Goal: Information Seeking & Learning: Understand process/instructions

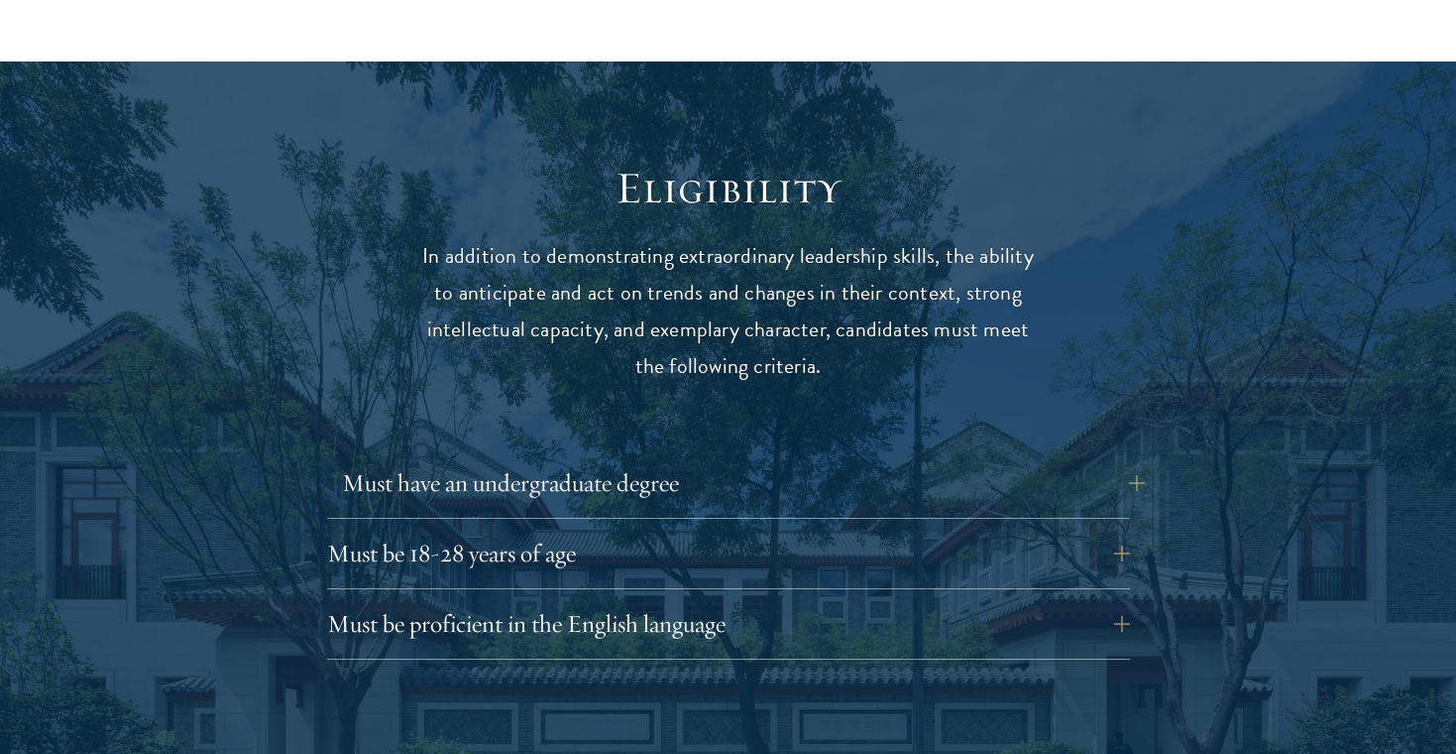
scroll to position [2490, 0]
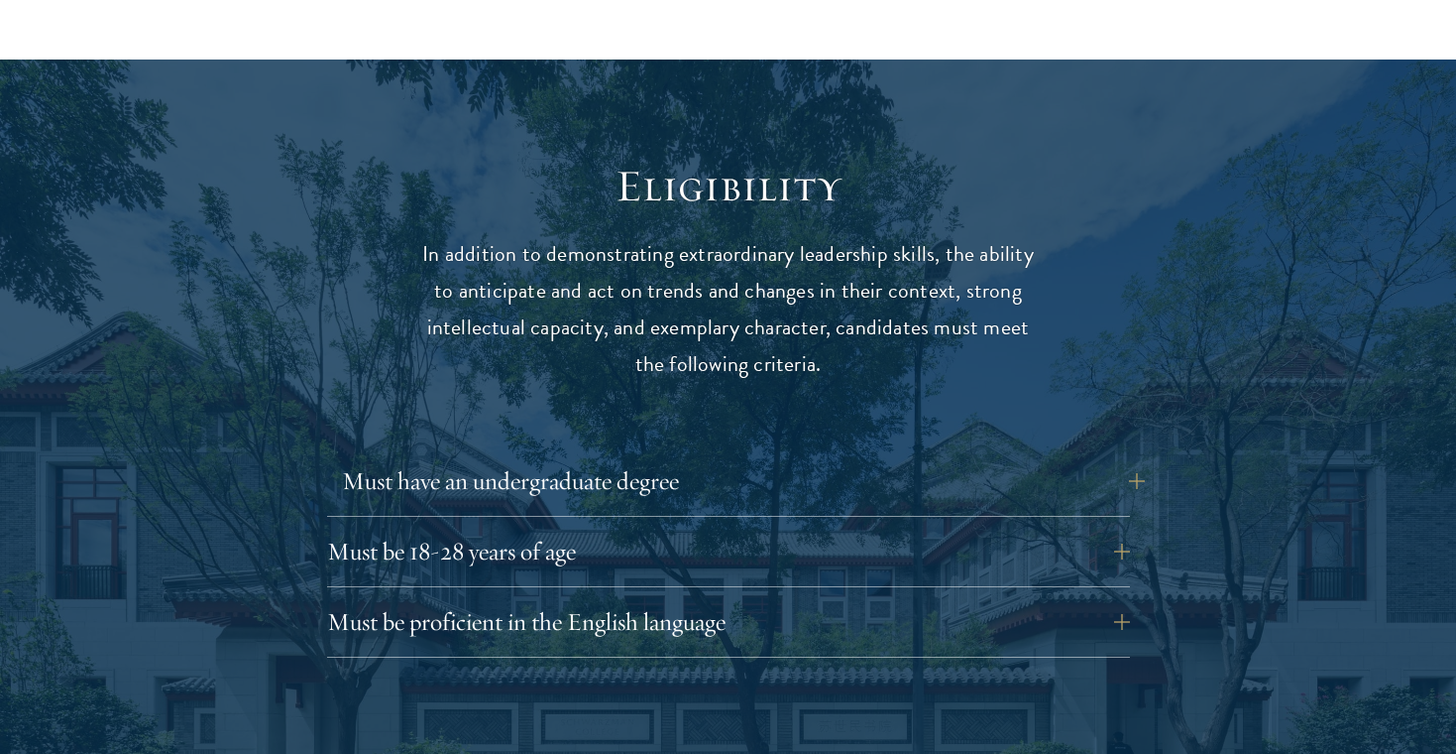
click at [670, 457] on button "Must have an undergraduate degree" at bounding box center [743, 481] width 803 height 48
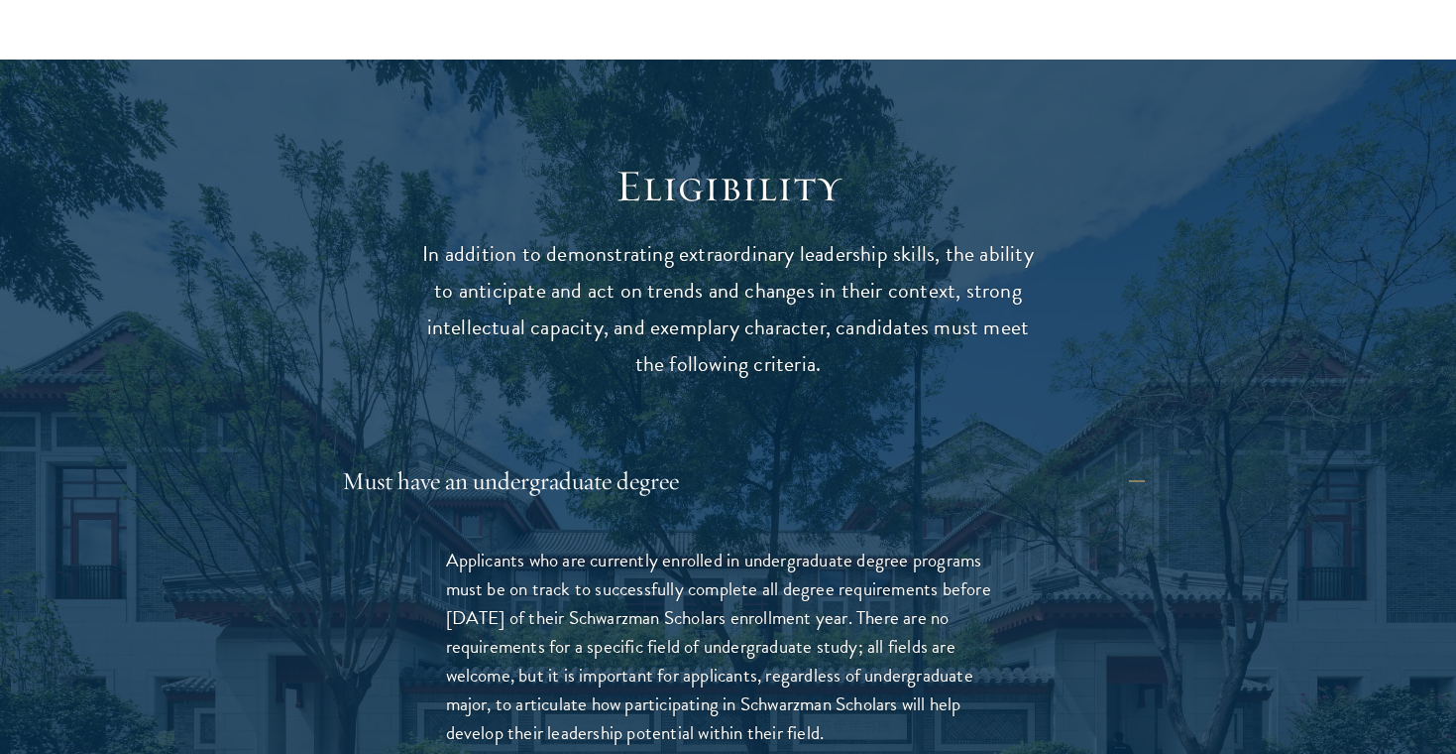
click at [684, 457] on button "Must have an undergraduate degree" at bounding box center [743, 481] width 803 height 48
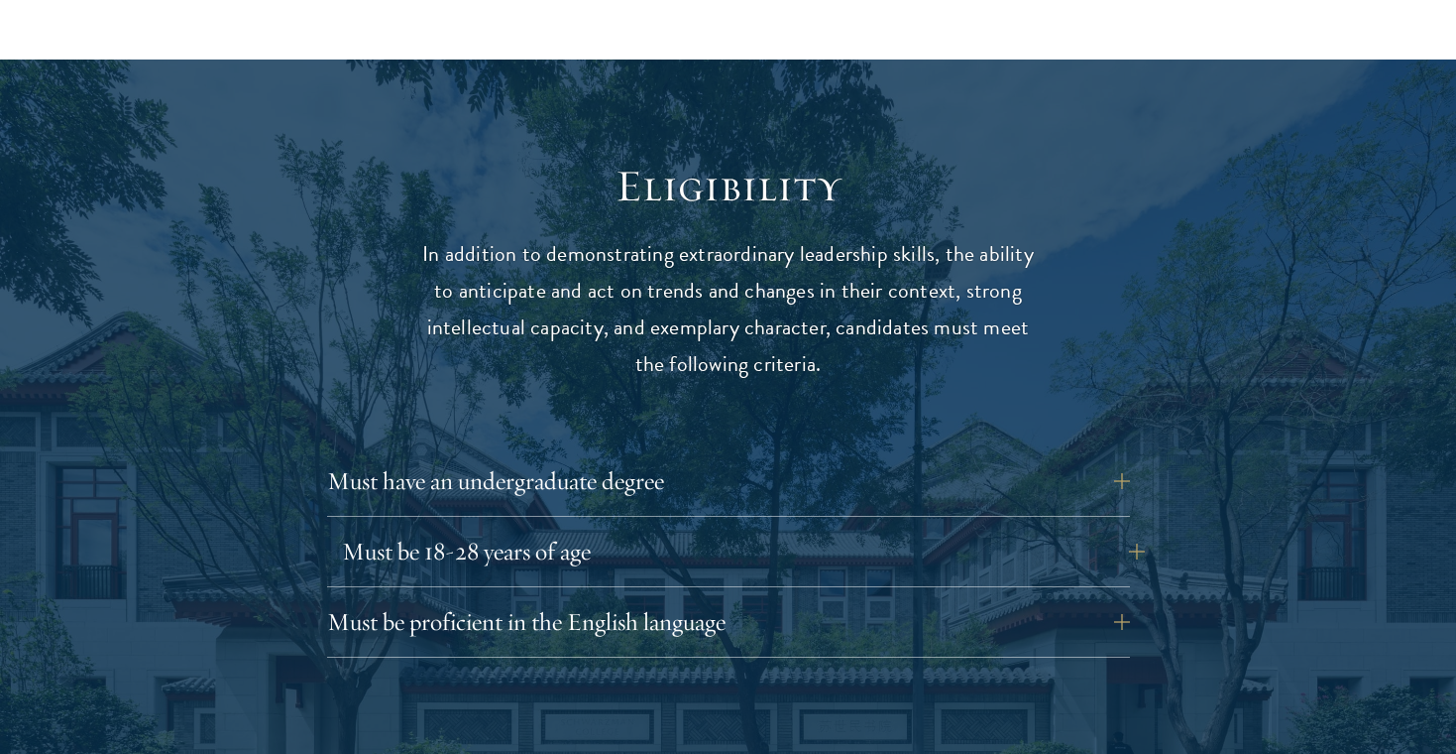
click at [636, 527] on button "Must be 18-28 years of age" at bounding box center [743, 551] width 803 height 48
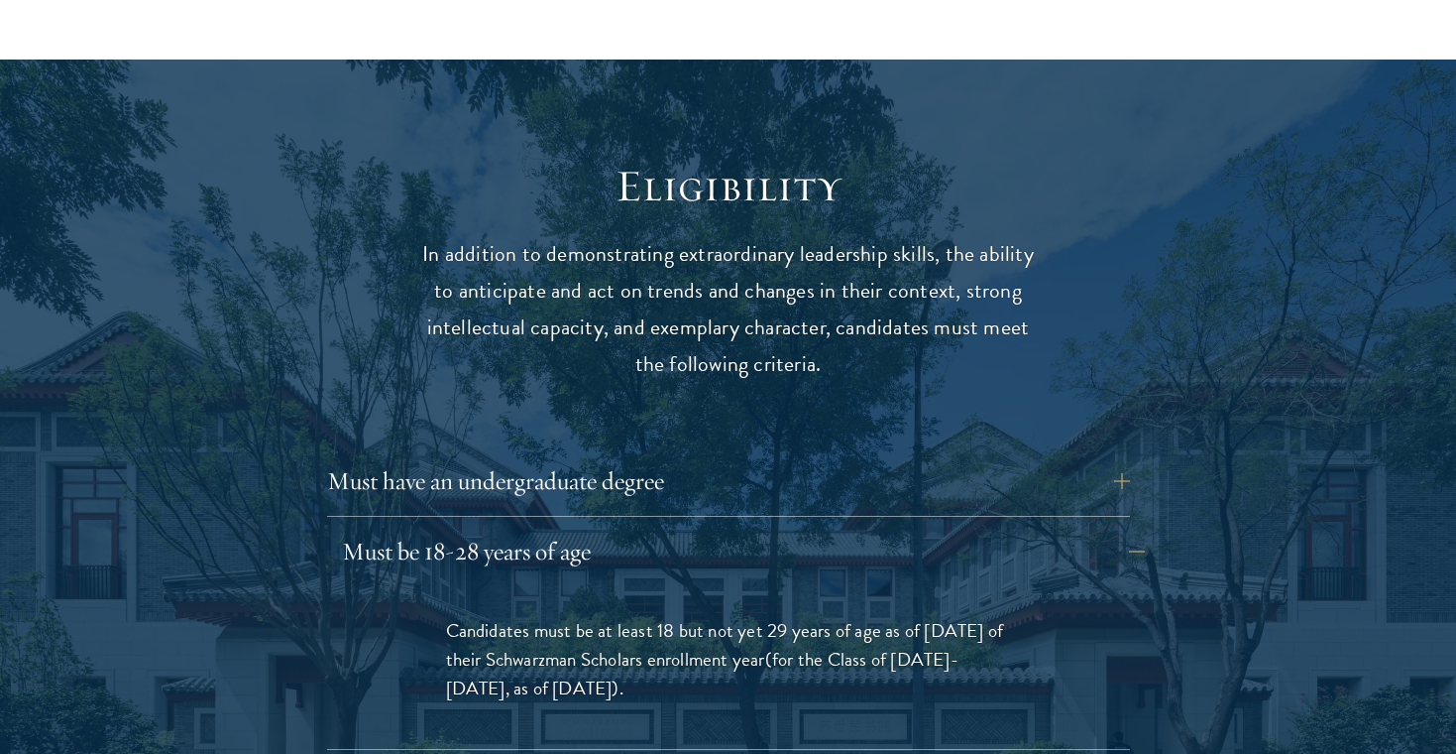
click at [636, 527] on button "Must be 18-28 years of age" at bounding box center [743, 551] width 803 height 48
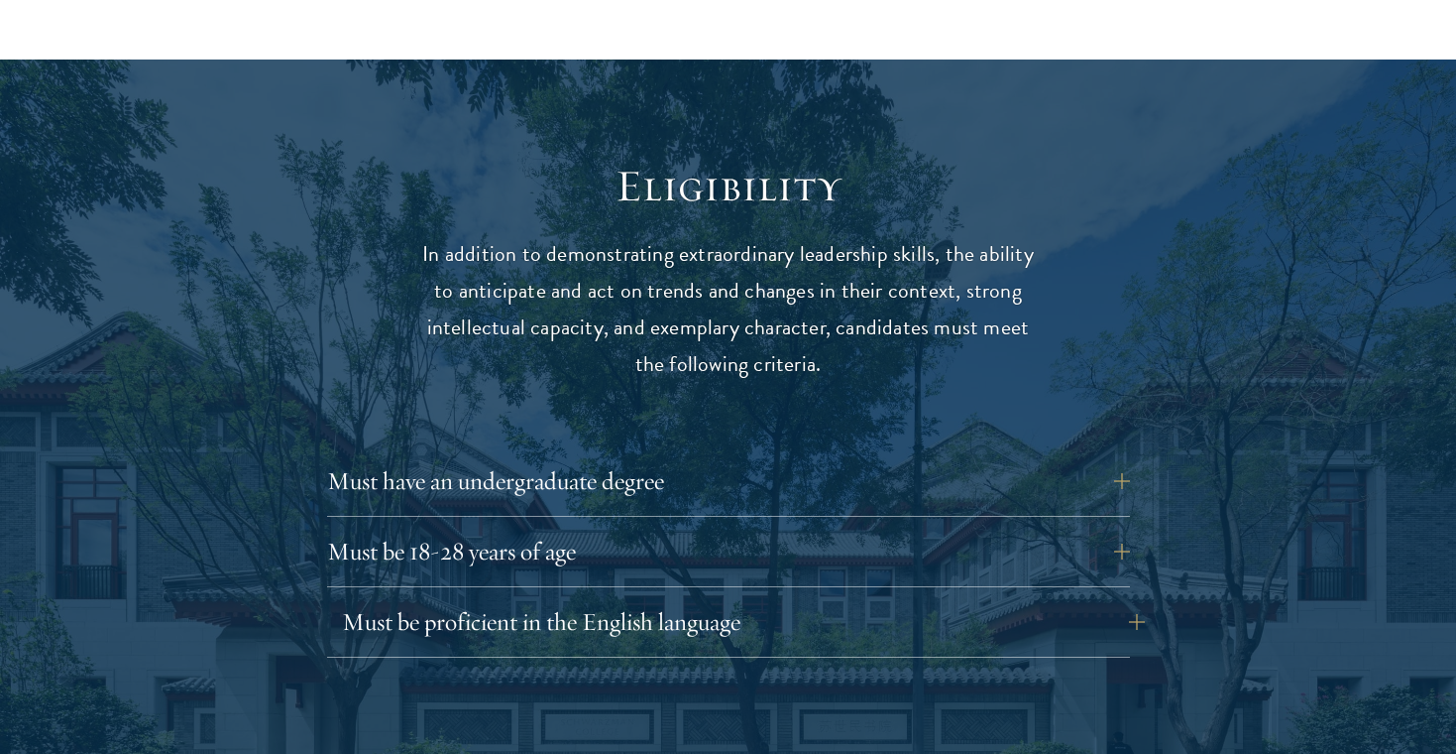
click at [644, 598] on button "Must be proficient in the English language" at bounding box center [743, 622] width 803 height 48
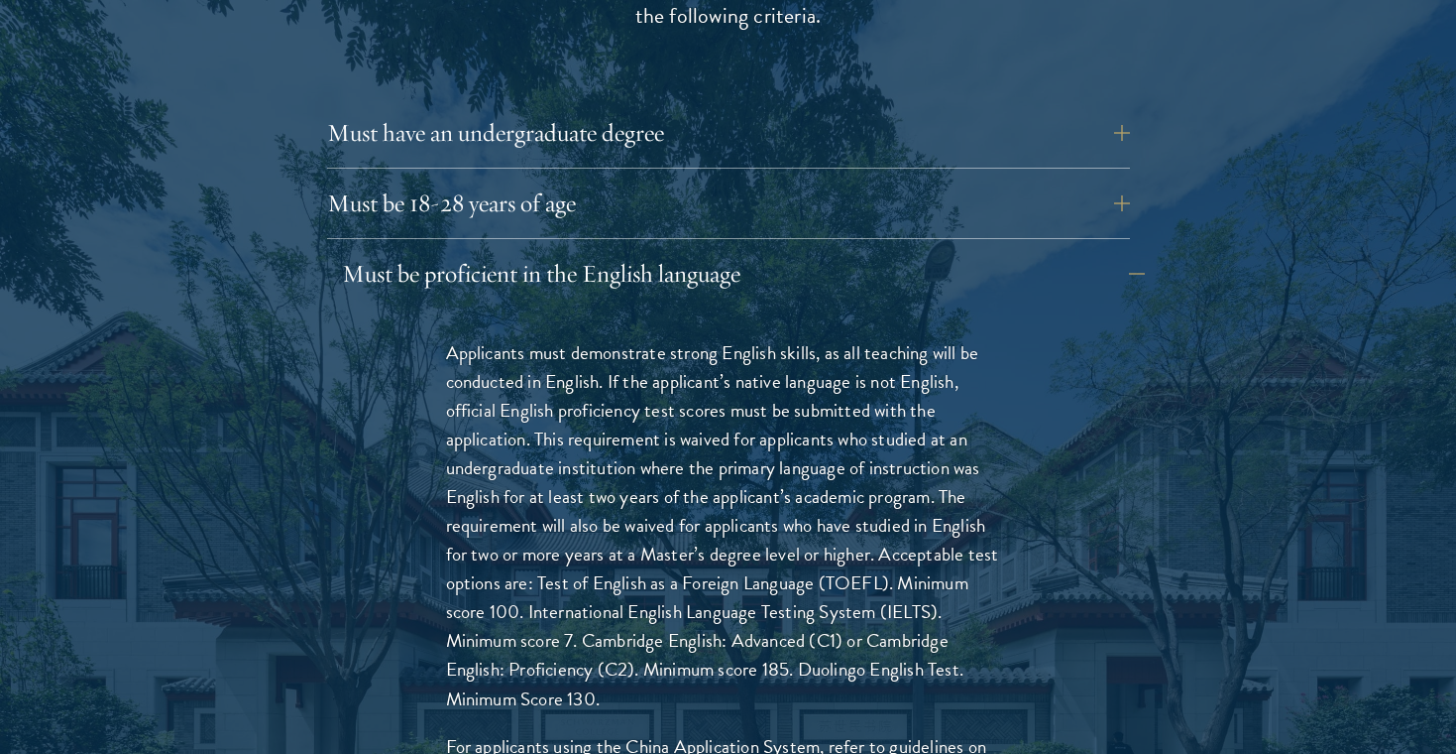
scroll to position [2844, 0]
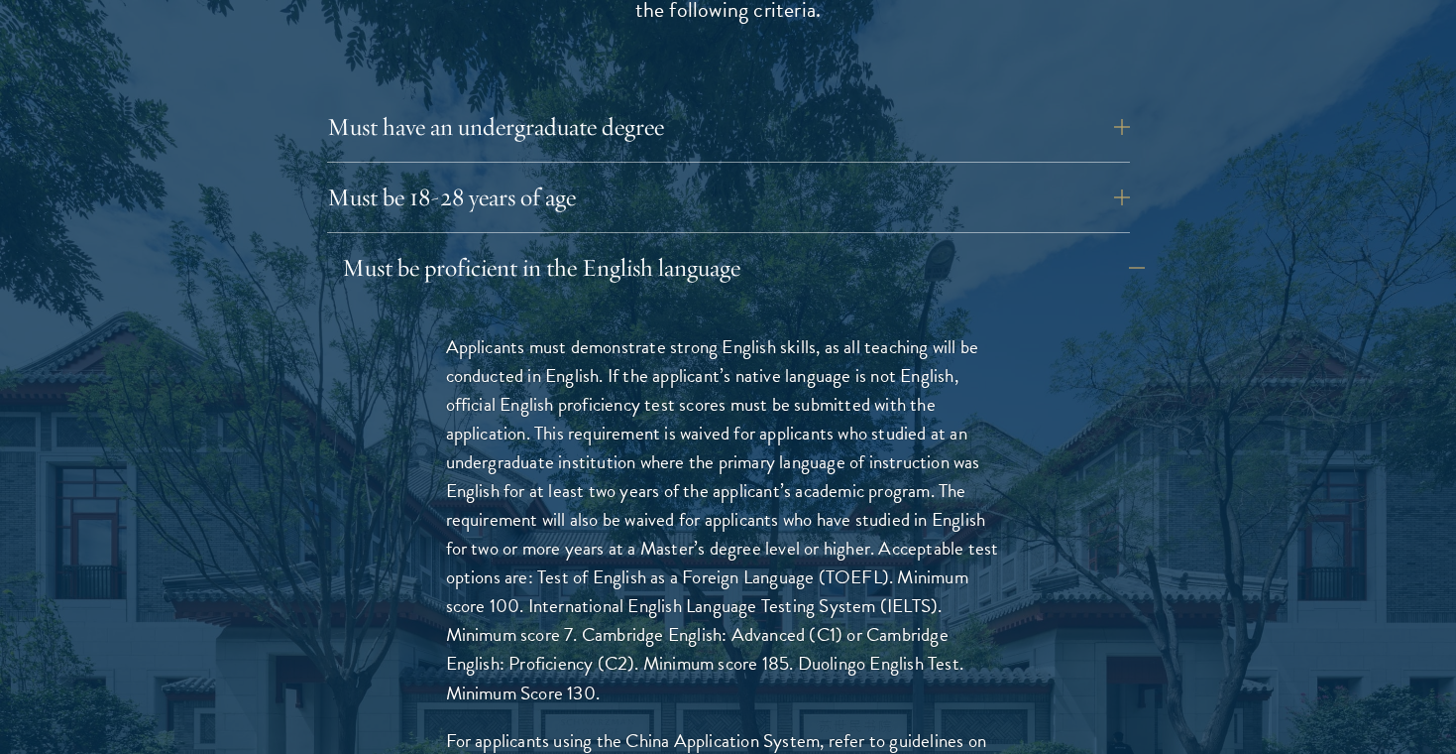
click at [736, 244] on button "Must be proficient in the English language" at bounding box center [743, 268] width 803 height 48
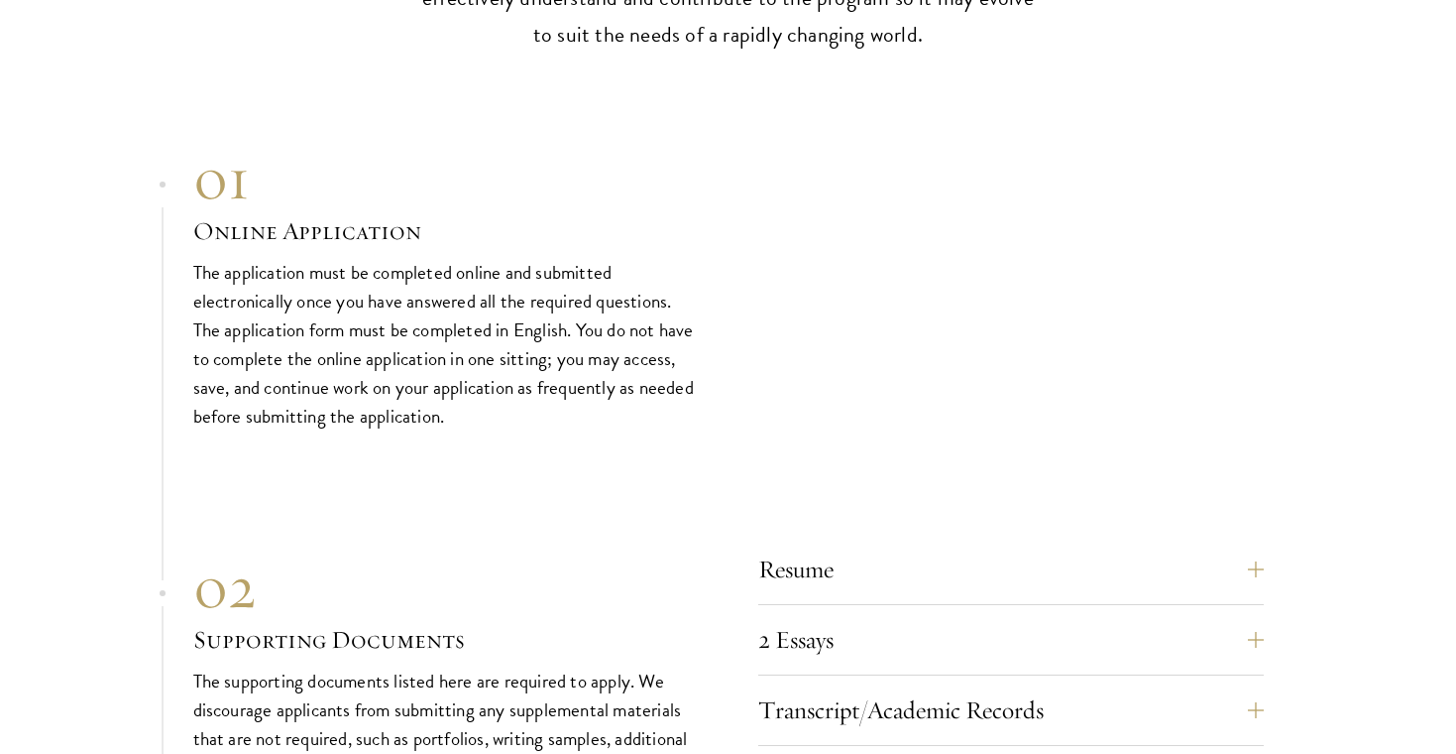
scroll to position [6210, 0]
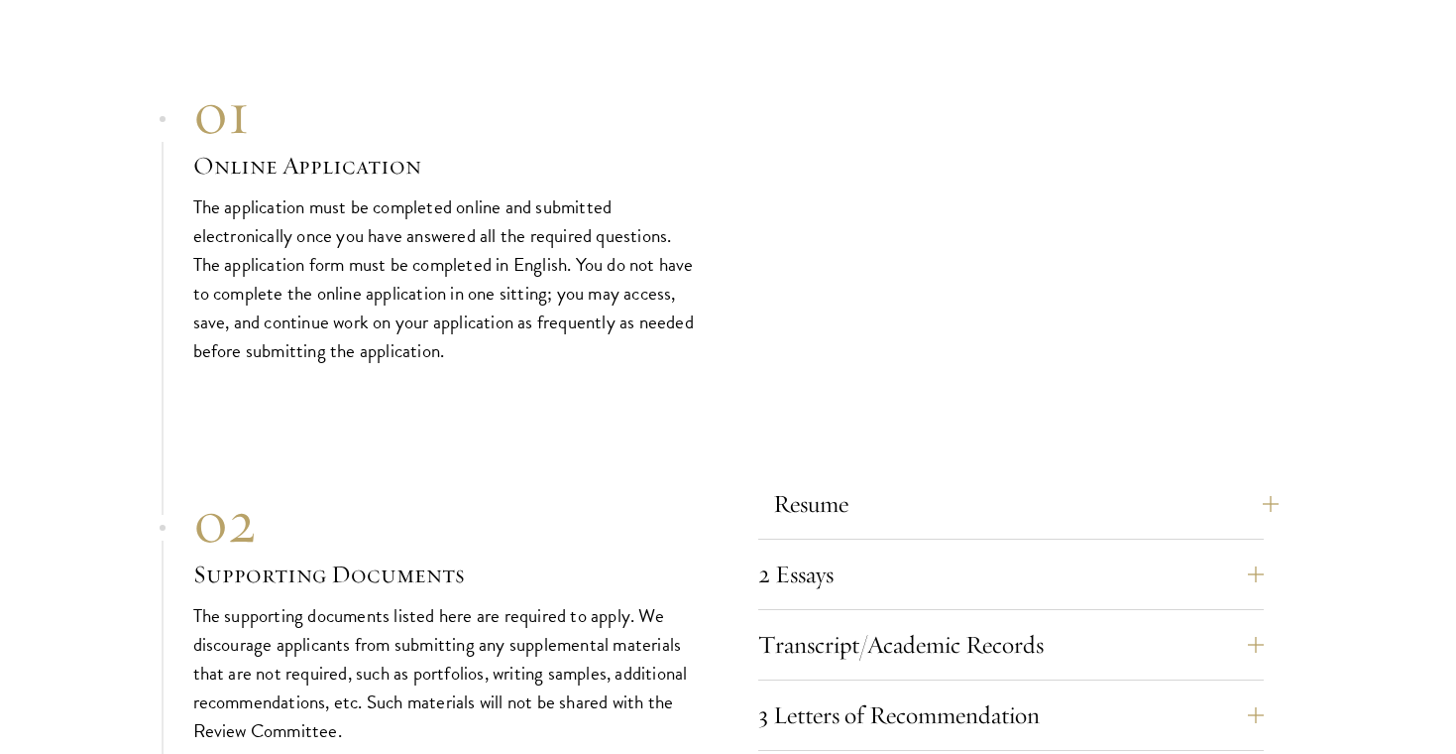
click at [947, 480] on button "Resume" at bounding box center [1026, 504] width 506 height 48
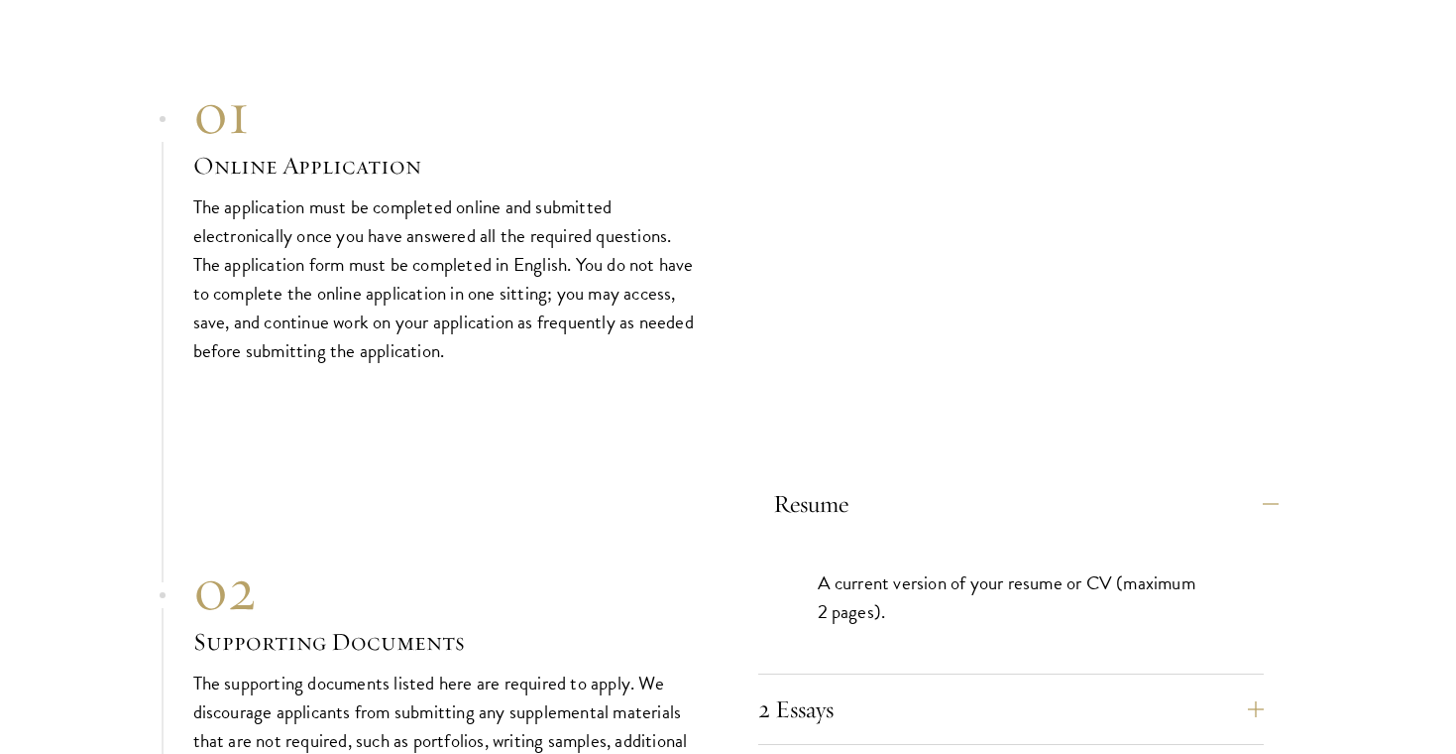
click at [946, 480] on button "Resume" at bounding box center [1026, 504] width 506 height 48
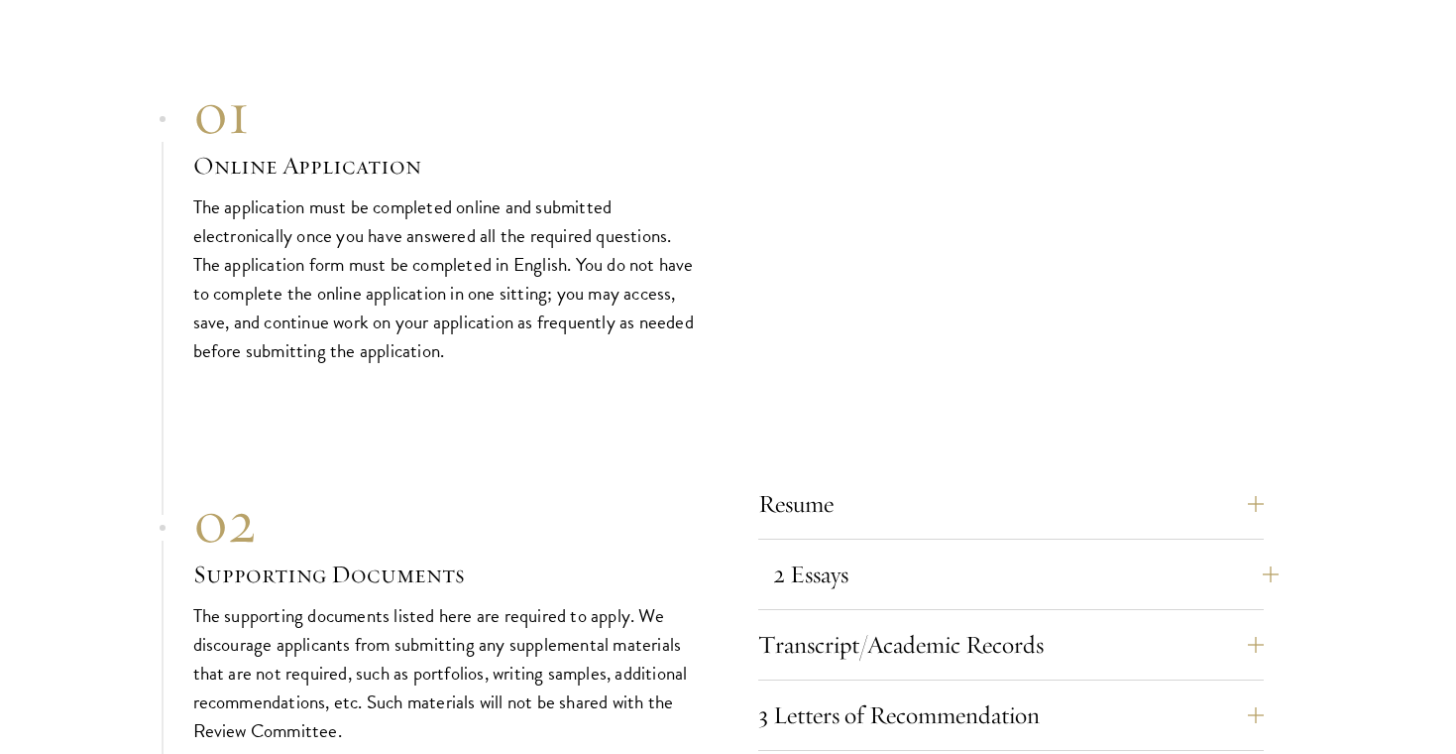
click at [940, 550] on button "2 Essays" at bounding box center [1026, 574] width 506 height 48
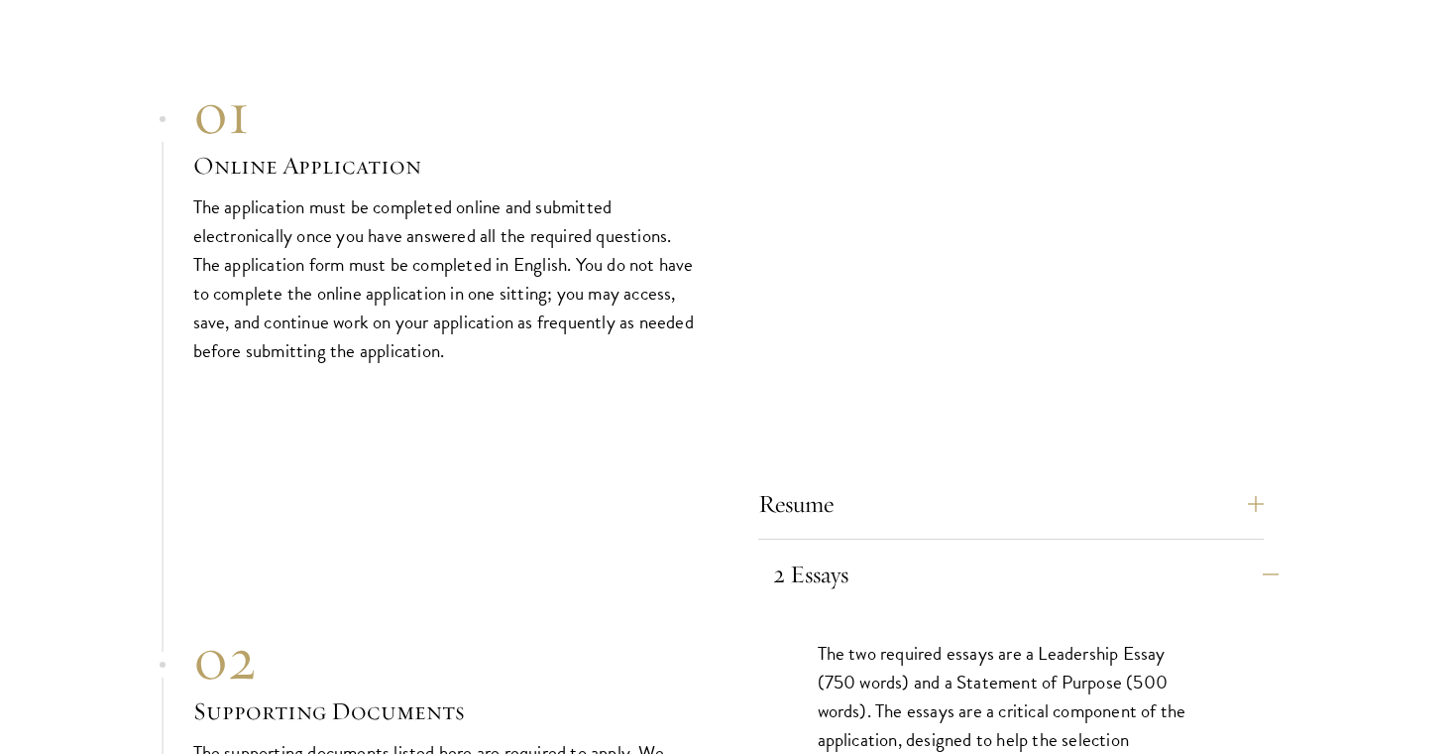
click at [944, 550] on button "2 Essays" at bounding box center [1026, 574] width 506 height 48
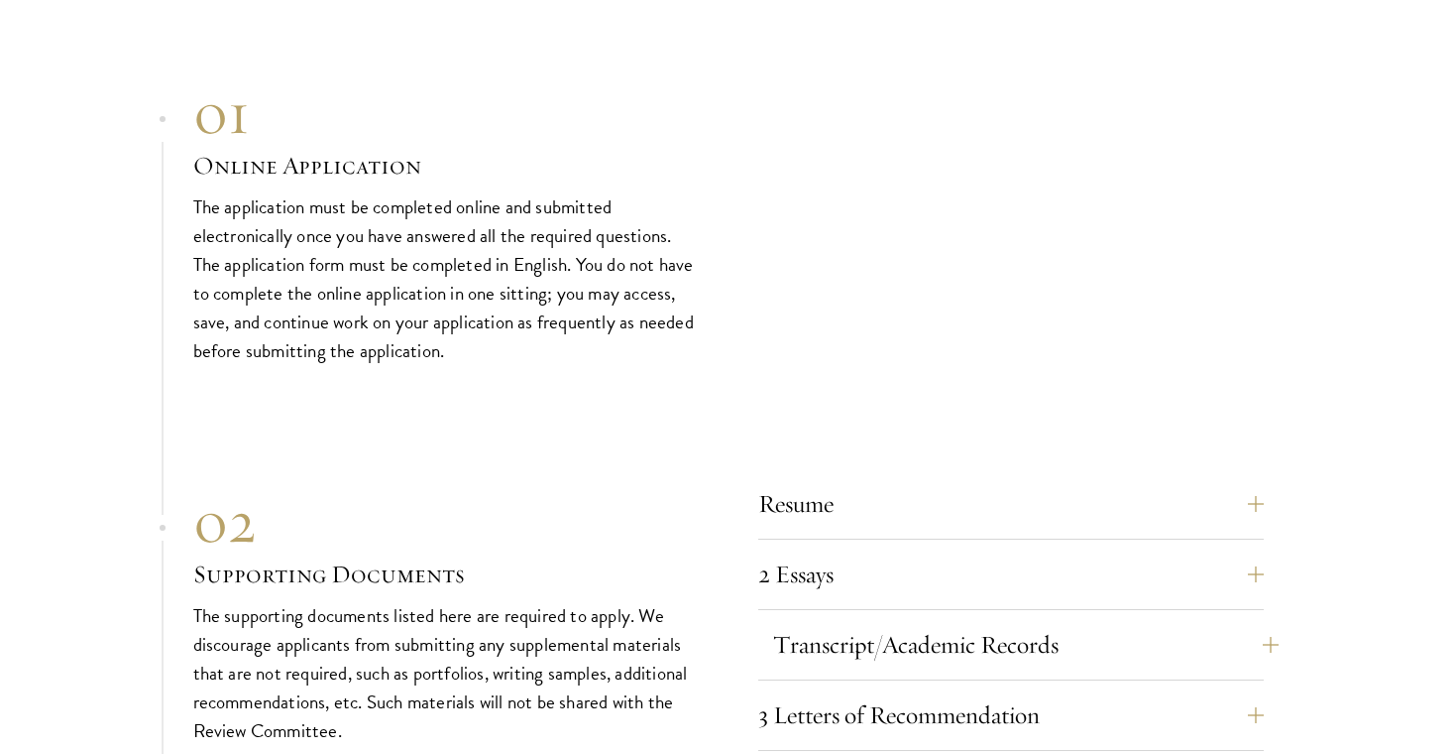
click at [965, 621] on button "Transcript/Academic Records" at bounding box center [1026, 645] width 506 height 48
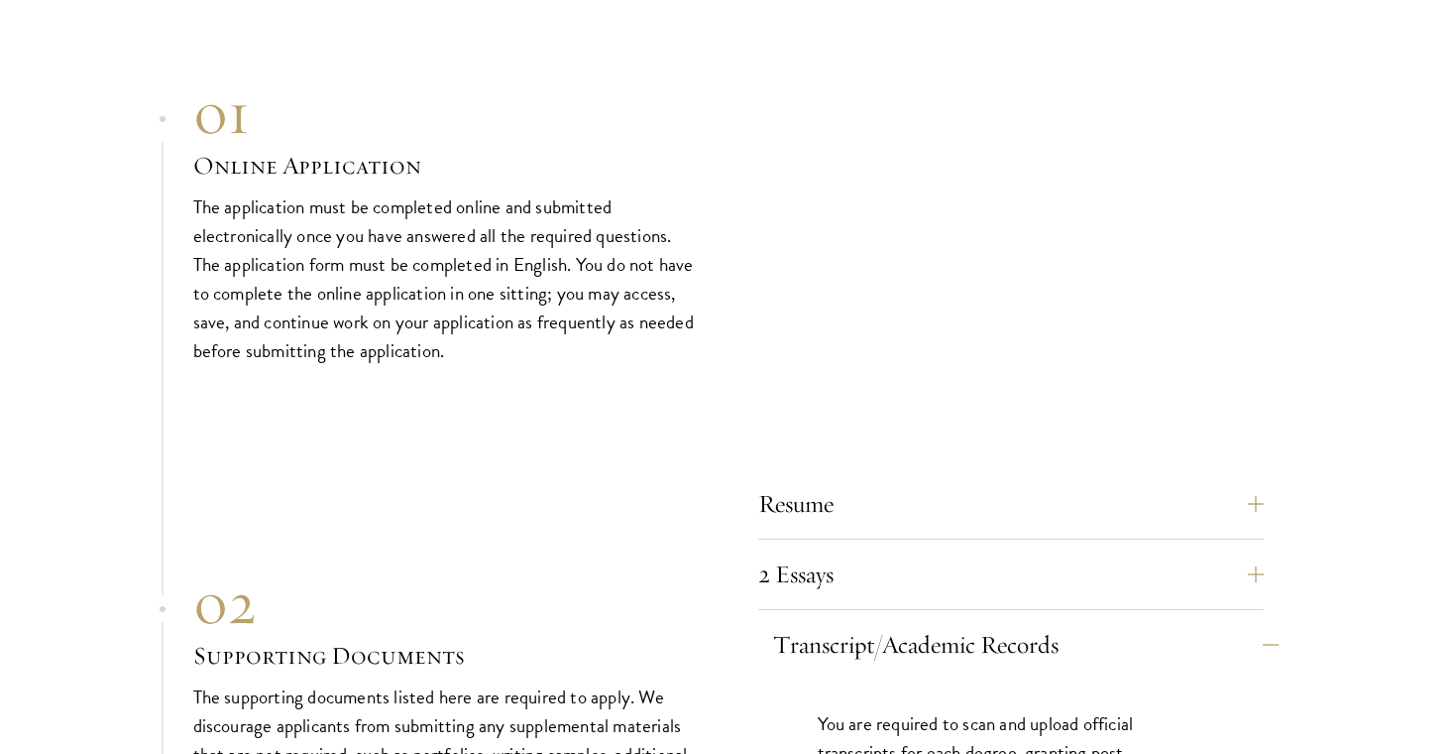
click at [981, 621] on button "Transcript/Academic Records" at bounding box center [1026, 645] width 506 height 48
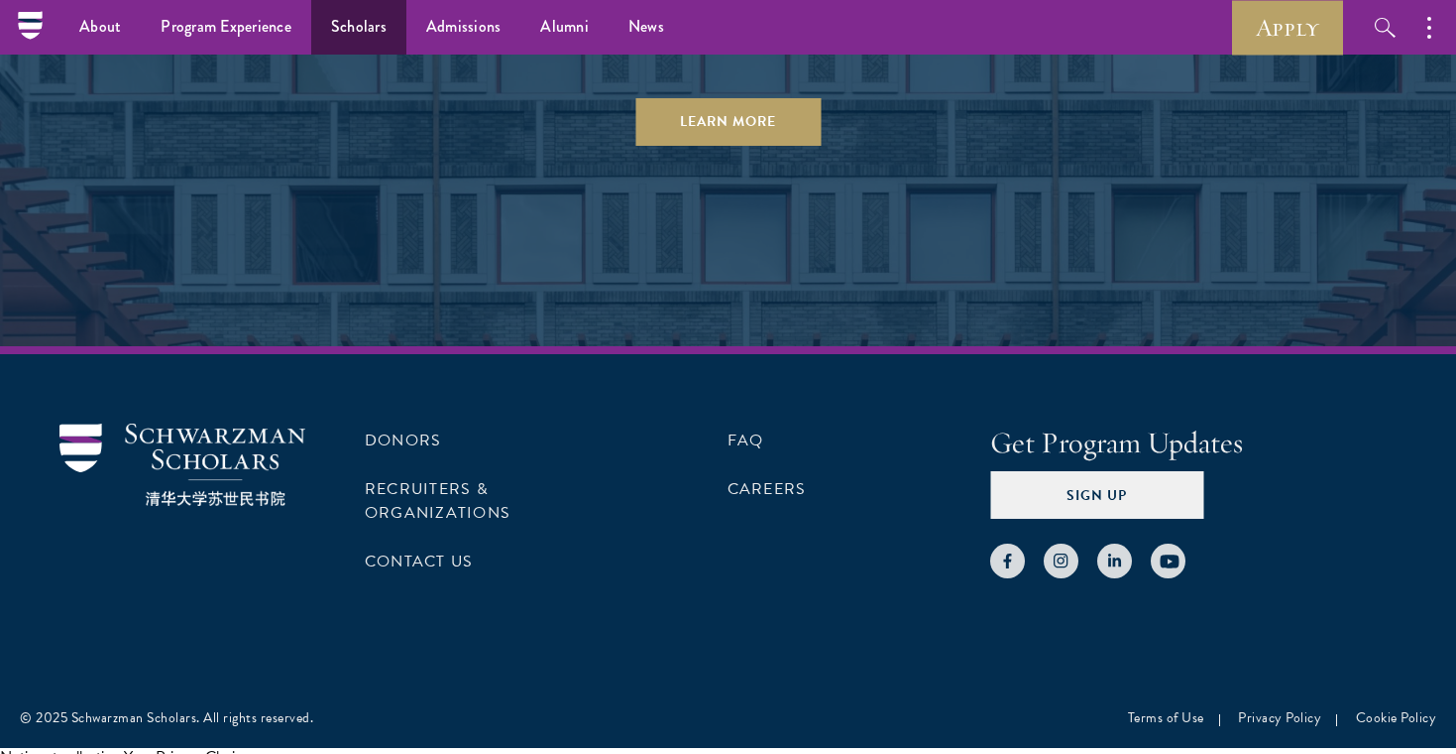
scroll to position [10124, 0]
